Goal: Task Accomplishment & Management: Use online tool/utility

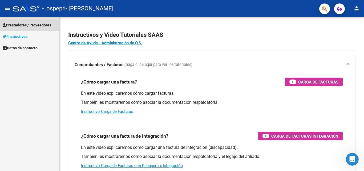
click at [37, 23] on span "Prestadores / Proveedores" at bounding box center [27, 25] width 49 height 6
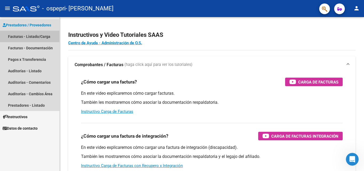
click at [33, 38] on link "Facturas - Listado/Carga" at bounding box center [30, 36] width 60 height 11
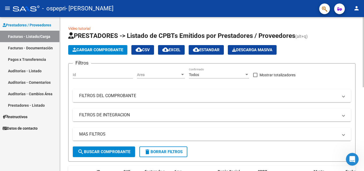
click at [345, 46] on div "Cargar Comprobante cloud_download CSV cloud_download EXCEL cloud_download Estan…" at bounding box center [212, 50] width 288 height 10
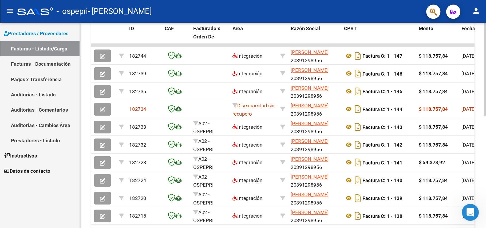
scroll to position [149, 0]
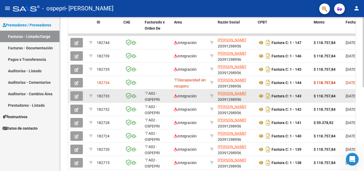
click at [307, 94] on div "Factura C: 1 - 143" at bounding box center [284, 96] width 52 height 9
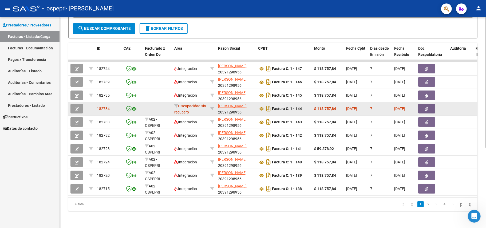
click at [360, 107] on datatable-body-cell at bounding box center [460, 108] width 25 height 13
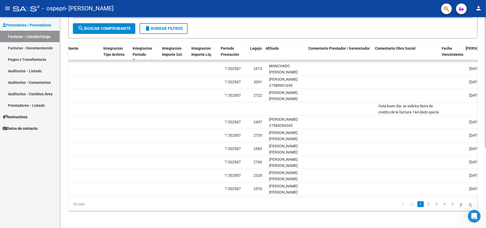
scroll to position [0, 555]
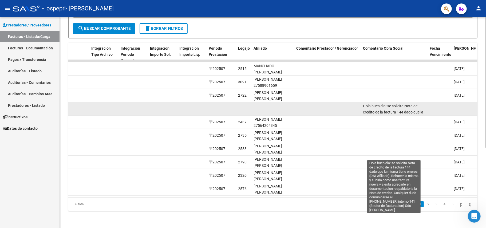
click at [360, 106] on span "Hola buen dìa: se solicita Nota de credito de la factura 144 dado que la misma …" at bounding box center [394, 133] width 62 height 59
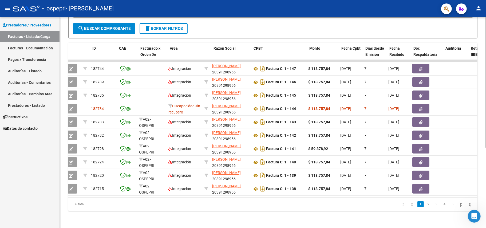
scroll to position [0, 0]
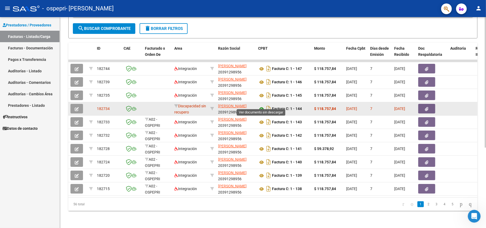
click at [261, 106] on icon at bounding box center [261, 109] width 7 height 6
